Goal: Transaction & Acquisition: Book appointment/travel/reservation

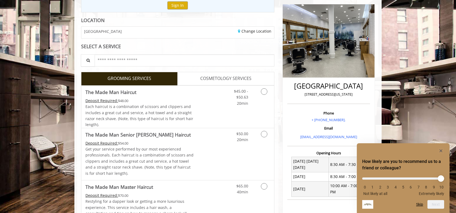
scroll to position [65, 0]
click at [218, 97] on link "Discounted Price" at bounding box center [210, 106] width 32 height 42
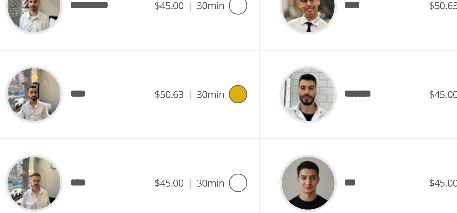
scroll to position [259, 0]
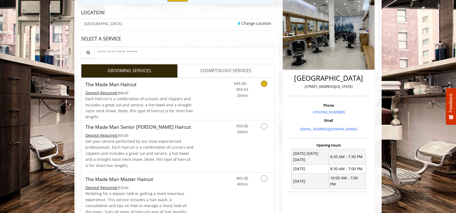
click at [259, 80] on link "Grooming services" at bounding box center [263, 88] width 14 height 21
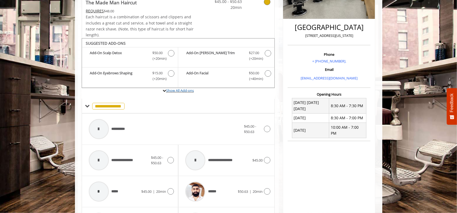
scroll to position [140, 0]
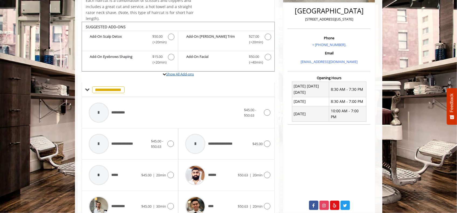
click at [183, 72] on link "Show All Add-ons" at bounding box center [180, 74] width 28 height 5
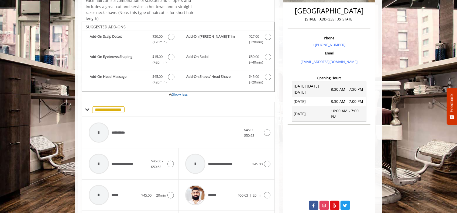
click at [183, 71] on div "Add-On Shave/ Head Shave Discounted Price $45.00 (+20min )" at bounding box center [226, 81] width 96 height 20
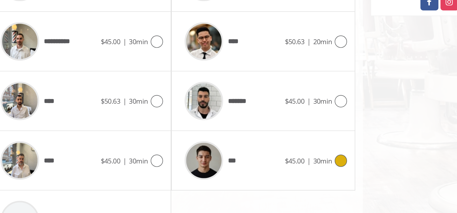
scroll to position [259, 0]
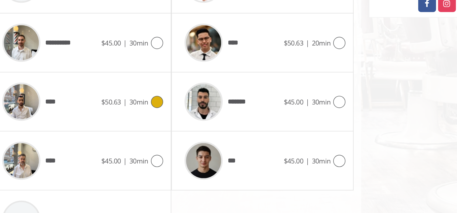
click at [126, 145] on div "****" at bounding box center [113, 139] width 55 height 26
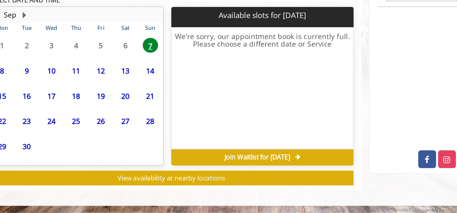
scroll to position [160, 0]
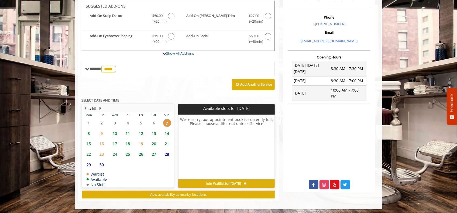
click at [128, 130] on span "11" at bounding box center [128, 134] width 8 height 8
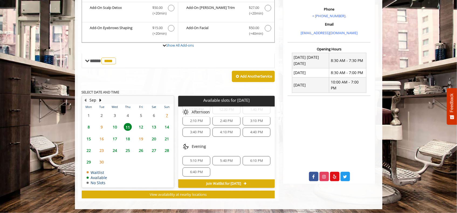
scroll to position [0, 0]
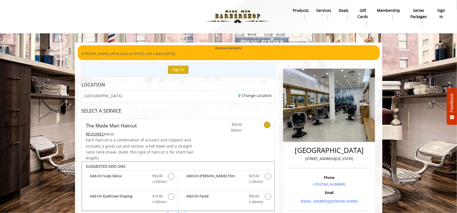
click at [296, 10] on b "products" at bounding box center [301, 11] width 16 height 6
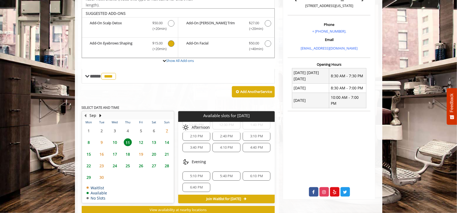
scroll to position [168, 0]
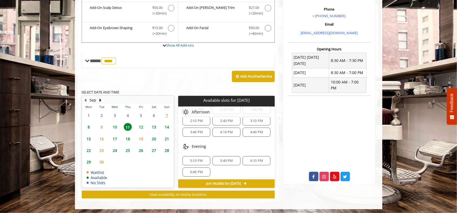
click at [199, 173] on div "6:40 PM" at bounding box center [196, 172] width 28 height 9
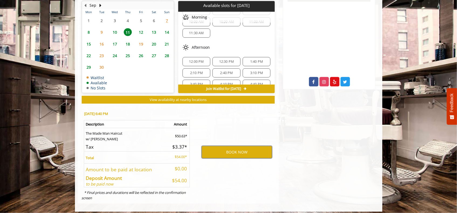
scroll to position [264, 0]
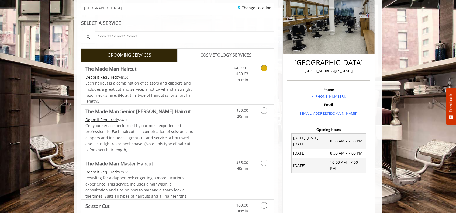
click at [209, 67] on link "Discounted Price" at bounding box center [210, 83] width 32 height 42
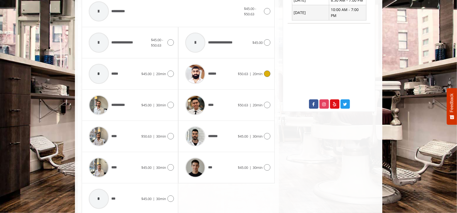
scroll to position [241, 0]
click at [145, 136] on span "$50.63" at bounding box center [146, 136] width 10 height 5
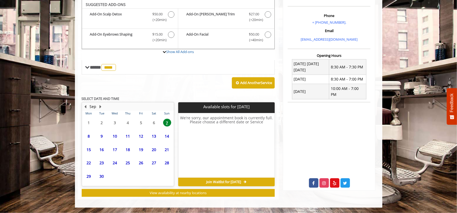
scroll to position [160, 0]
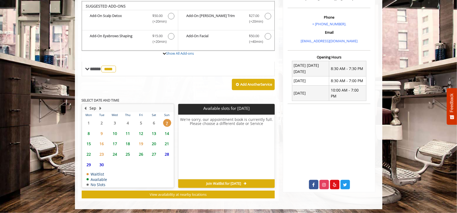
click at [127, 142] on span "18" at bounding box center [128, 144] width 8 height 8
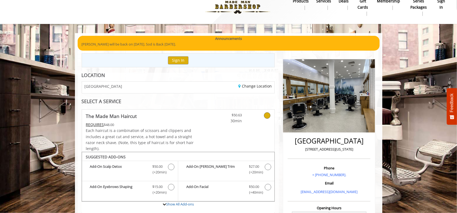
scroll to position [0, 0]
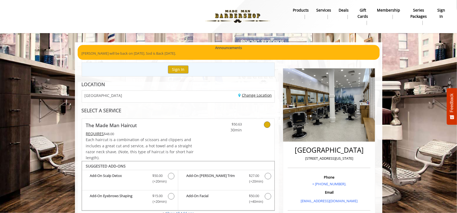
click at [247, 97] on link "Change Location" at bounding box center [254, 95] width 33 height 5
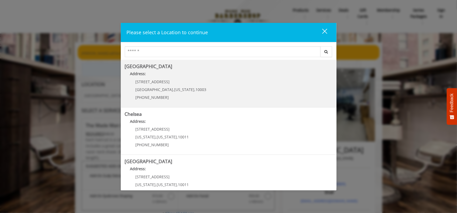
click at [225, 89] on Village "Greenwich Village Address: 60 E 8th St Manhattan , New York , 10003 (212) 598-1…" at bounding box center [228, 83] width 207 height 39
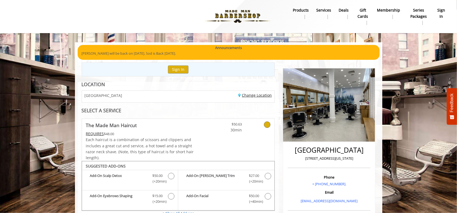
scroll to position [87, 0]
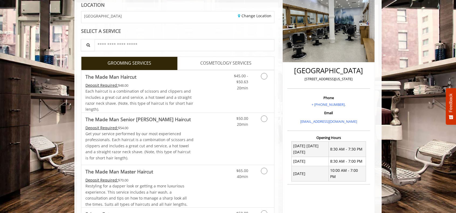
scroll to position [80, 0]
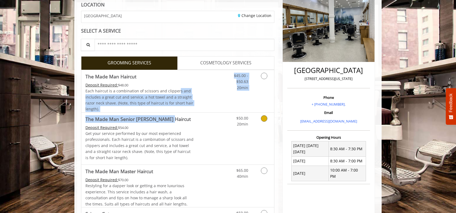
drag, startPoint x: 178, startPoint y: 93, endPoint x: 176, endPoint y: 124, distance: 31.0
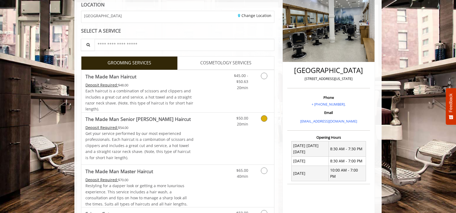
click at [181, 140] on p "Get your service performed by our most experienced professionals. Each haircut …" at bounding box center [139, 146] width 108 height 30
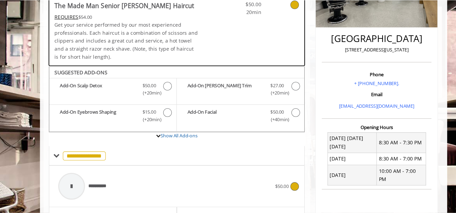
scroll to position [121, 0]
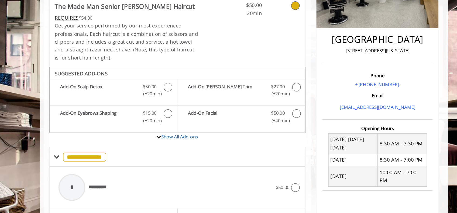
click at [200, 32] on link at bounding box center [202, 24] width 16 height 52
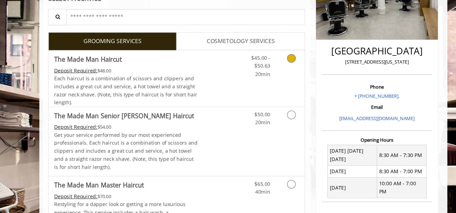
click at [217, 47] on link "Discounted Price" at bounding box center [210, 59] width 32 height 42
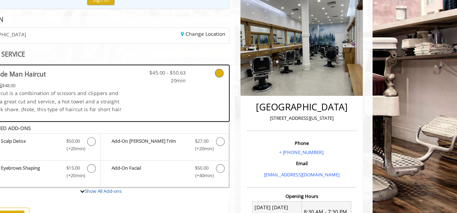
scroll to position [17, 0]
